Goal: Check status: Check status

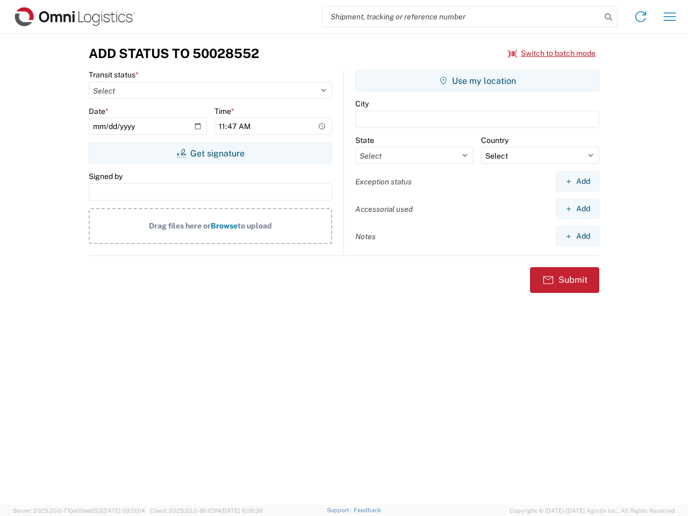
click at [462, 17] on input "search" at bounding box center [461, 16] width 278 height 20
click at [608, 17] on icon at bounding box center [608, 17] width 15 height 15
click at [640, 17] on icon at bounding box center [640, 16] width 17 height 17
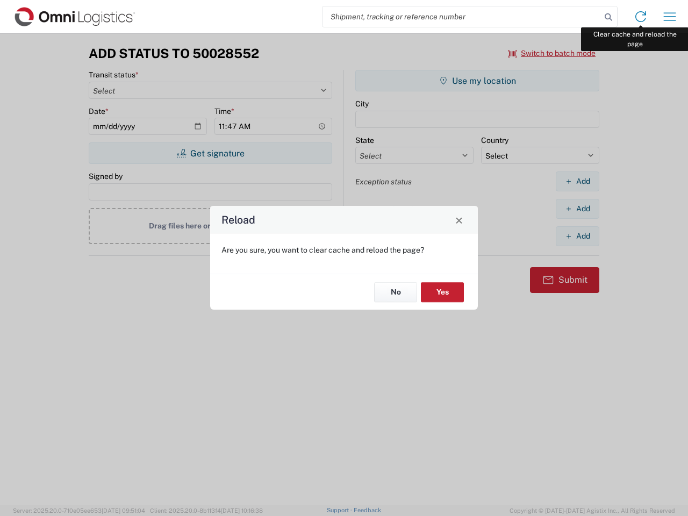
click at [670, 17] on div "Reload Are you sure, you want to clear cache and reload the page? No Yes" at bounding box center [344, 258] width 688 height 516
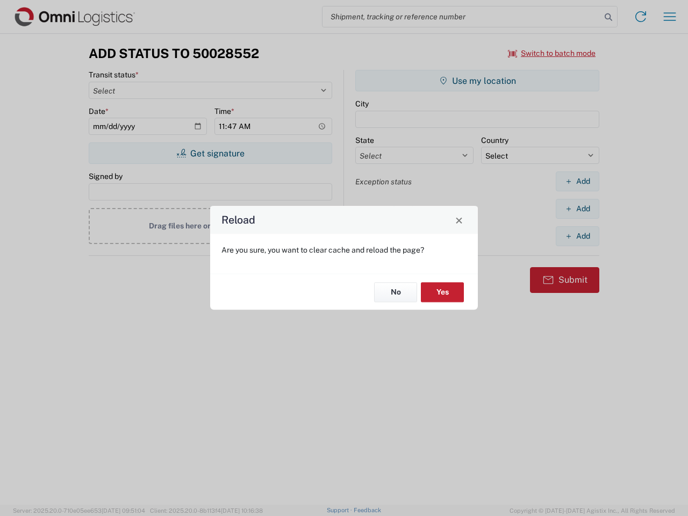
click at [552, 53] on div "Reload Are you sure, you want to clear cache and reload the page? No Yes" at bounding box center [344, 258] width 688 height 516
click at [210, 153] on div "Reload Are you sure, you want to clear cache and reload the page? No Yes" at bounding box center [344, 258] width 688 height 516
click at [477, 81] on div "Reload Are you sure, you want to clear cache and reload the page? No Yes" at bounding box center [344, 258] width 688 height 516
click at [577, 181] on div "Reload Are you sure, you want to clear cache and reload the page? No Yes" at bounding box center [344, 258] width 688 height 516
click at [577, 208] on div "Reload Are you sure, you want to clear cache and reload the page? No Yes" at bounding box center [344, 258] width 688 height 516
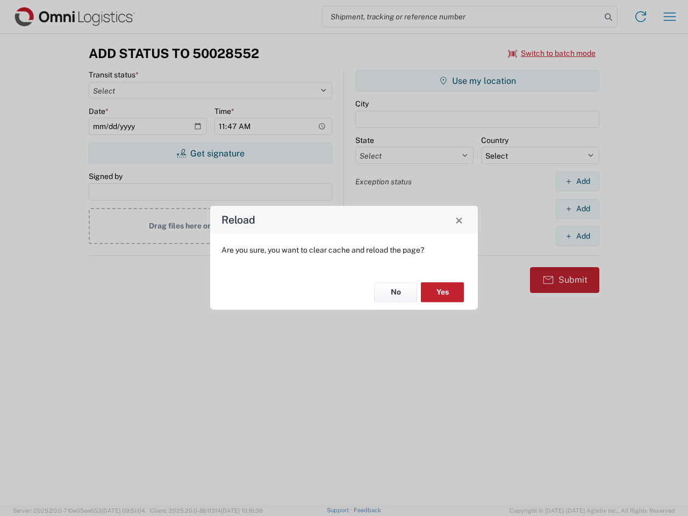
click at [577, 236] on div "Reload Are you sure, you want to clear cache and reload the page? No Yes" at bounding box center [344, 258] width 688 height 516
